Goal: Find specific page/section: Find specific page/section

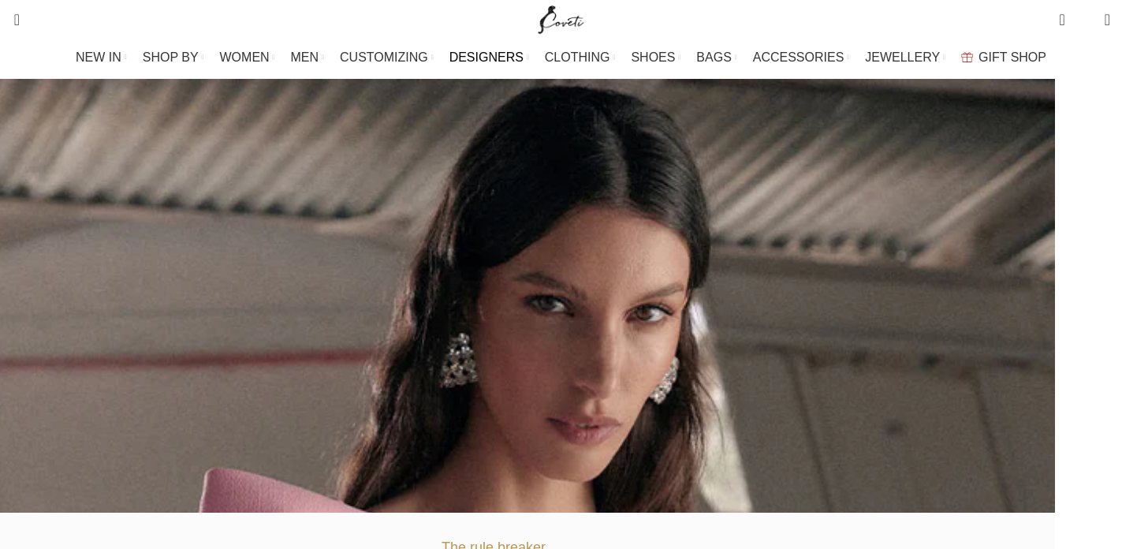
click at [510, 52] on span "DESIGNERS" at bounding box center [486, 57] width 74 height 15
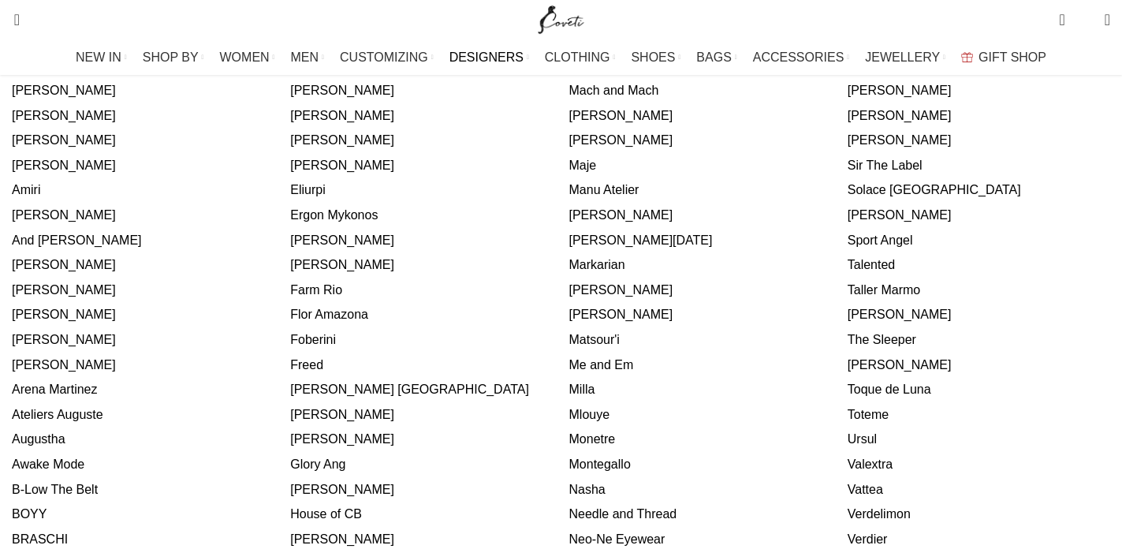
scroll to position [445, 0]
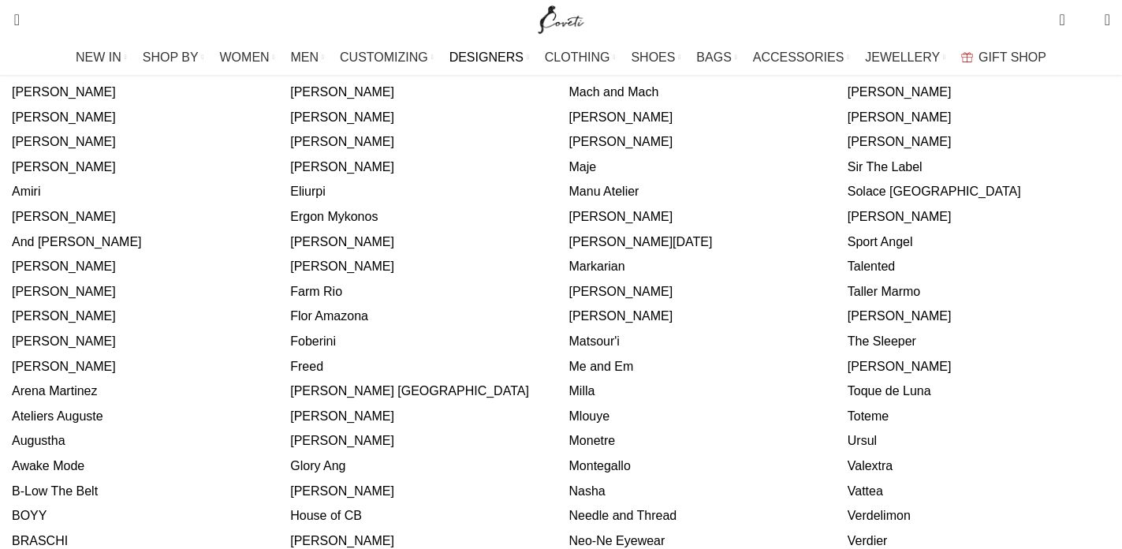
click at [848, 124] on link "[PERSON_NAME]" at bounding box center [900, 116] width 104 height 13
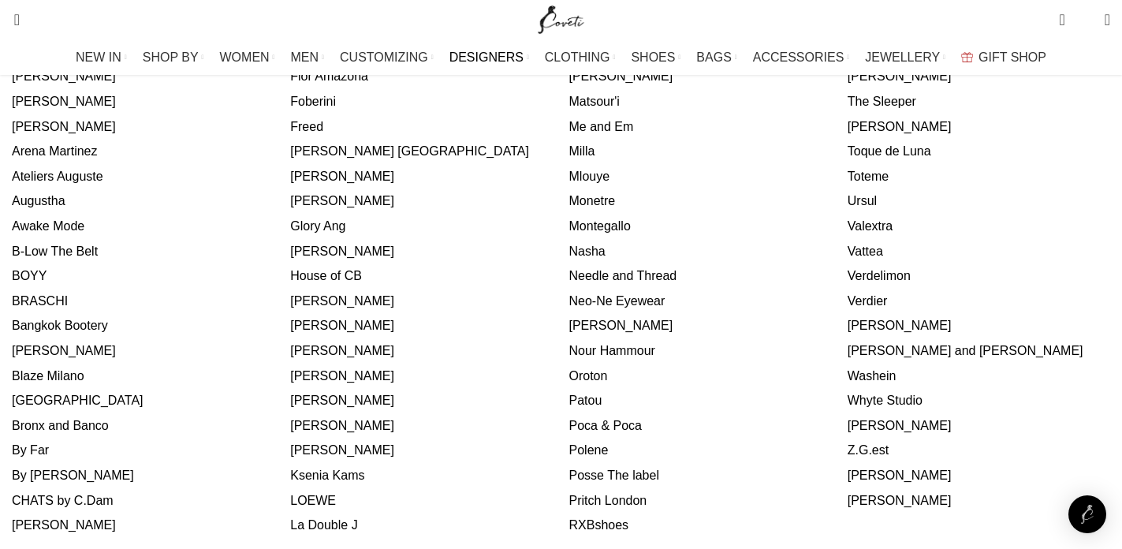
scroll to position [690, 0]
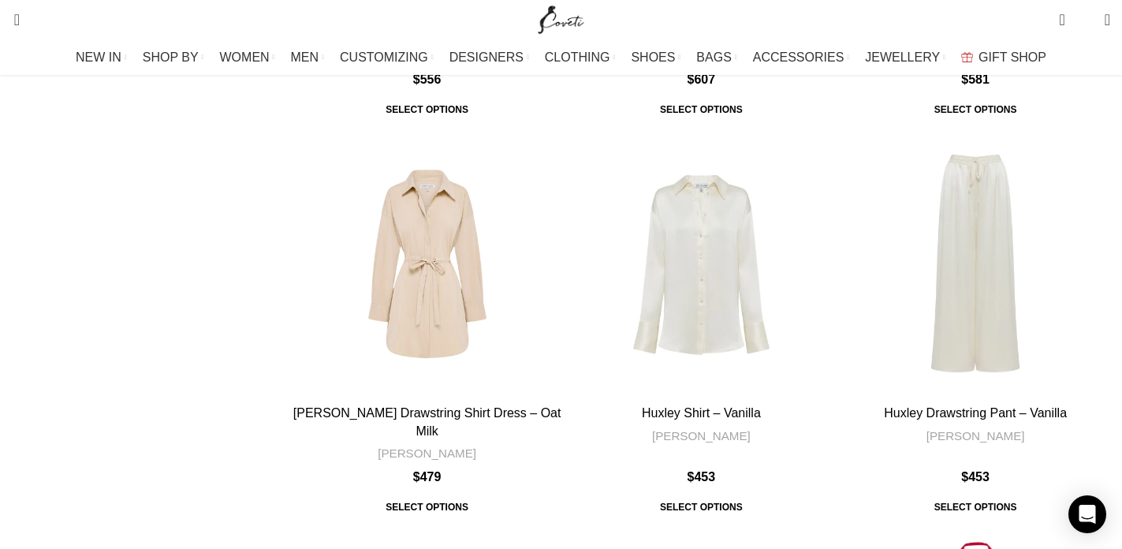
scroll to position [5289, 0]
